Goal: Task Accomplishment & Management: Manage account settings

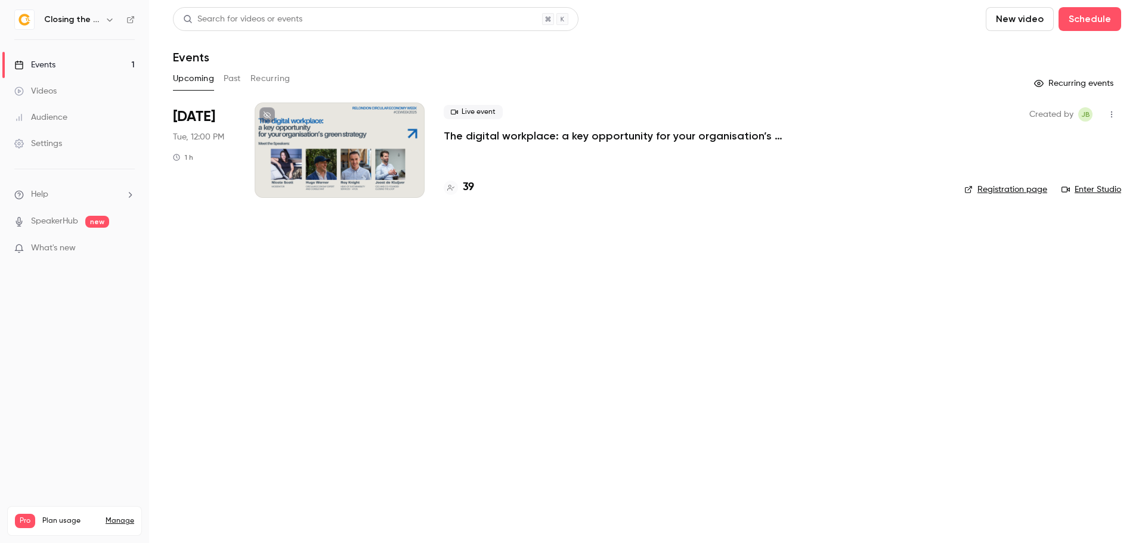
click at [573, 137] on p "The digital workplace: a key opportunity for your organisation’s green strategy" at bounding box center [623, 136] width 358 height 14
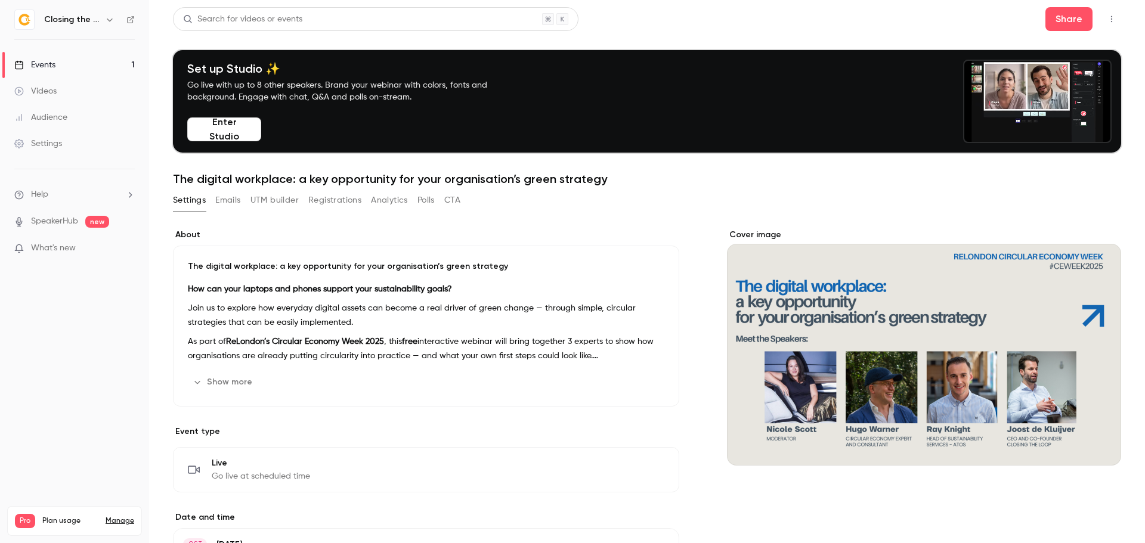
click at [122, 516] on link "Manage" at bounding box center [120, 521] width 29 height 10
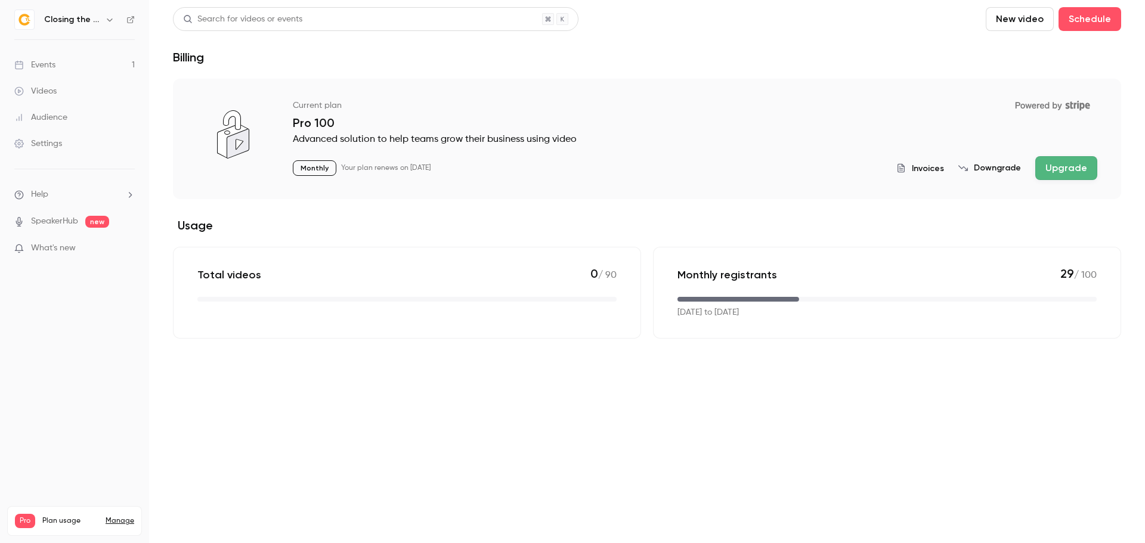
click at [1053, 162] on button "Upgrade" at bounding box center [1066, 168] width 62 height 24
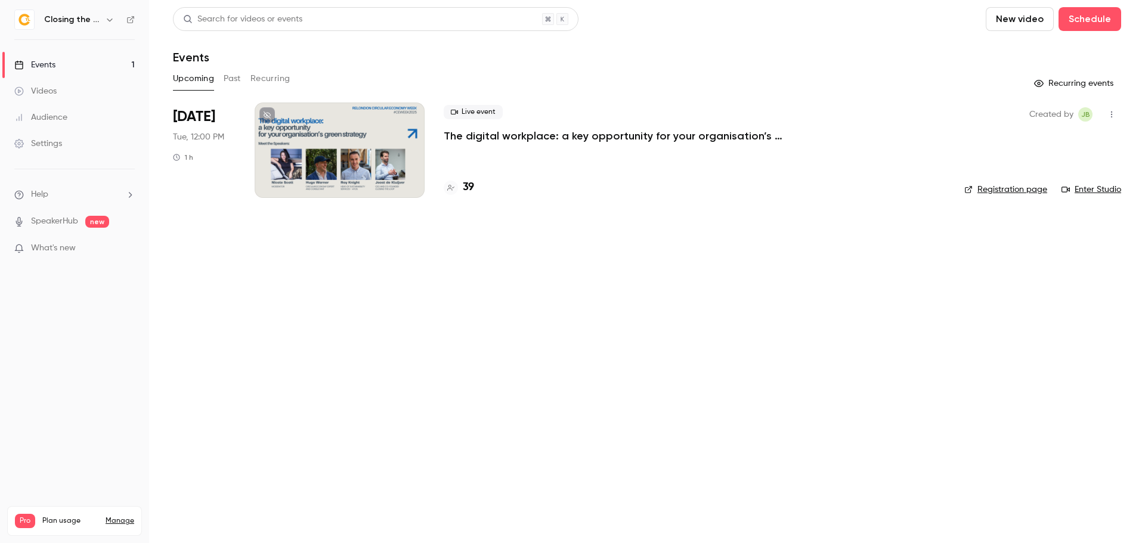
click at [59, 138] on div "Settings" at bounding box center [38, 144] width 48 height 12
